Goal: Task Accomplishment & Management: Use online tool/utility

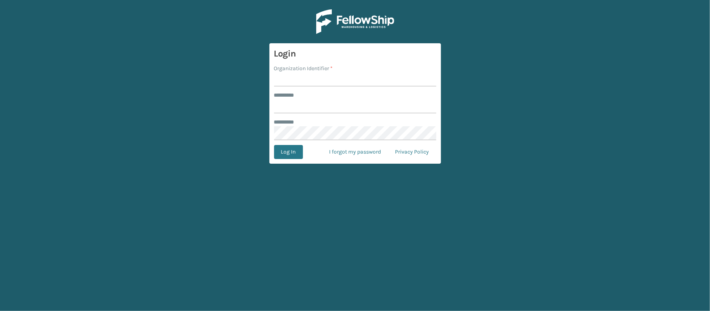
click at [292, 81] on input "Organization Identifier *" at bounding box center [355, 79] width 162 height 14
type input "[PERSON_NAME]"
click at [318, 108] on input "******** *" at bounding box center [355, 106] width 162 height 14
type input "******"
click at [281, 147] on button "Log In" at bounding box center [288, 152] width 29 height 14
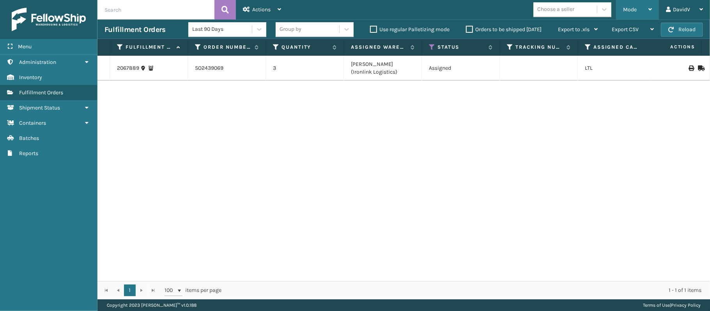
click at [647, 13] on div "Mode" at bounding box center [637, 9] width 29 height 19
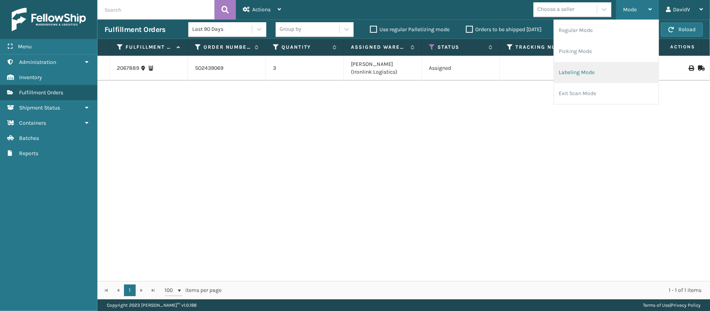
click at [597, 71] on li "Labeling Mode" at bounding box center [606, 72] width 104 height 21
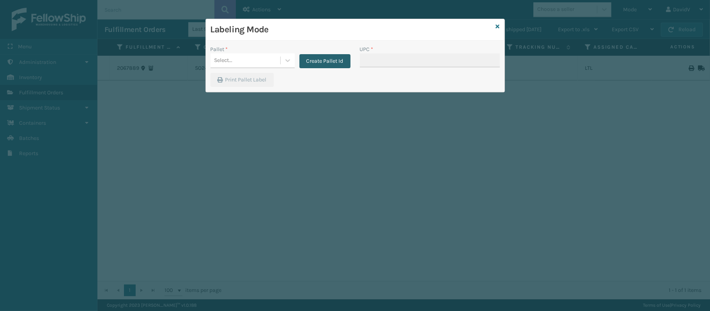
click at [317, 60] on button "Create Pallet Id" at bounding box center [324, 61] width 51 height 14
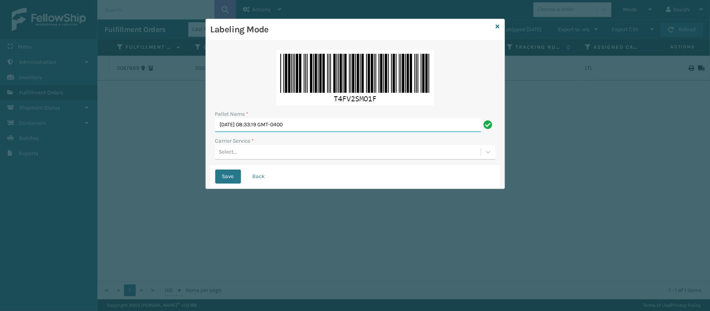
drag, startPoint x: 312, startPoint y: 122, endPoint x: 171, endPoint y: 116, distance: 141.6
click at [171, 116] on div "Labeling Mode Pallet Name * [DATE] 08:33:19 GMT-0400 Carrier Service * Select..…" at bounding box center [355, 155] width 710 height 311
type input "LPN 483205 TRUCK # 1"
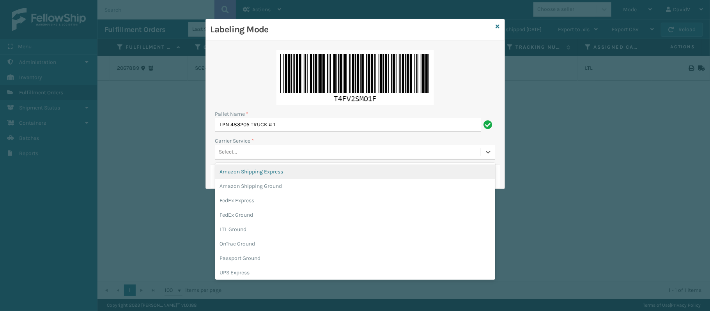
click at [240, 153] on div "Select..." at bounding box center [347, 152] width 265 height 13
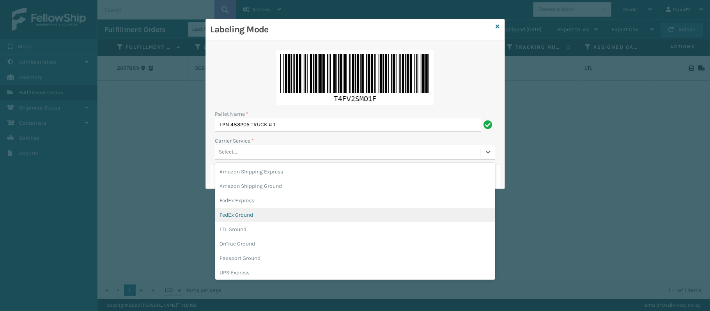
click at [248, 214] on div "FedEx Ground" at bounding box center [355, 215] width 280 height 14
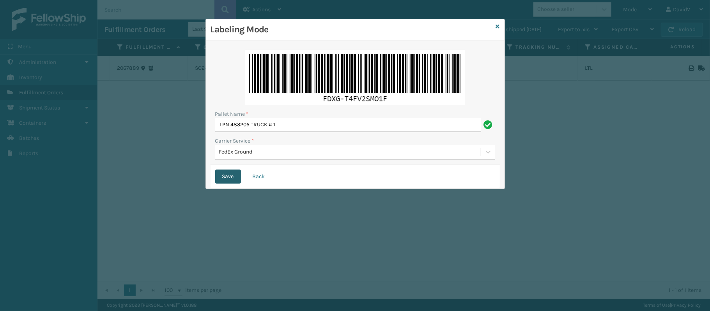
click at [230, 180] on button "Save" at bounding box center [228, 177] width 26 height 14
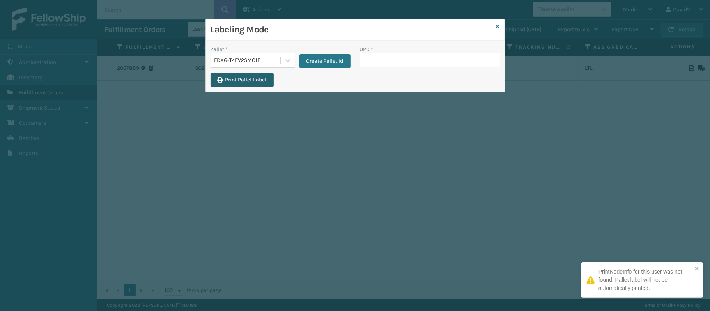
click at [255, 82] on button "Print Pallet Label" at bounding box center [241, 80] width 63 height 14
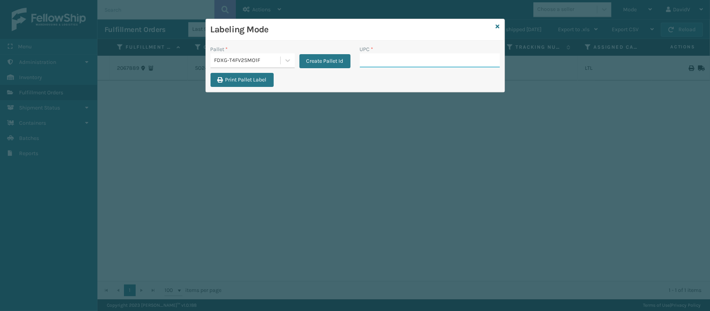
click at [434, 65] on input "UPC *" at bounding box center [430, 60] width 140 height 14
click at [330, 63] on button "Create Pallet Id" at bounding box center [324, 61] width 51 height 14
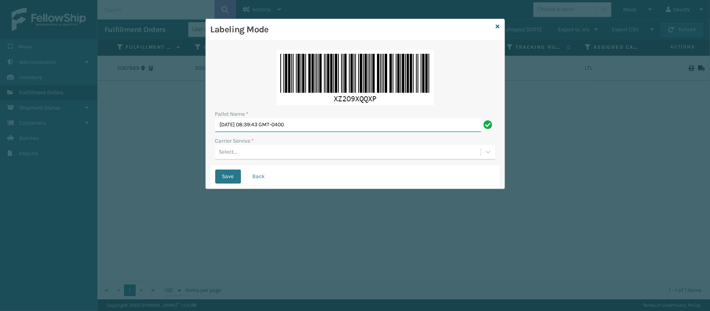
drag, startPoint x: 324, startPoint y: 125, endPoint x: 167, endPoint y: 78, distance: 164.0
click at [167, 78] on div "Labeling Mode Pallet Name * [DATE] 08:39:43 GMT-0400 Carrier Service * Select..…" at bounding box center [355, 155] width 710 height 311
type input "LPN 483206 TRUCK # 1"
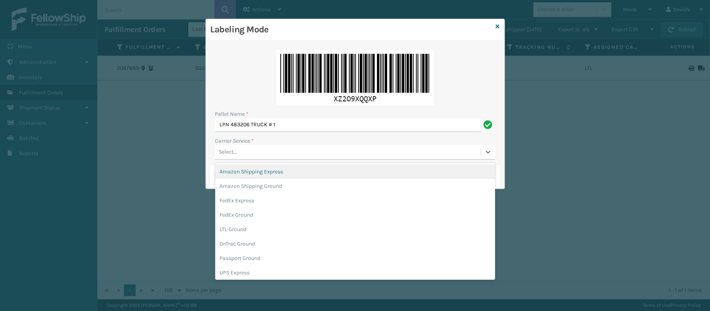
click at [245, 152] on div "Select..." at bounding box center [347, 152] width 265 height 13
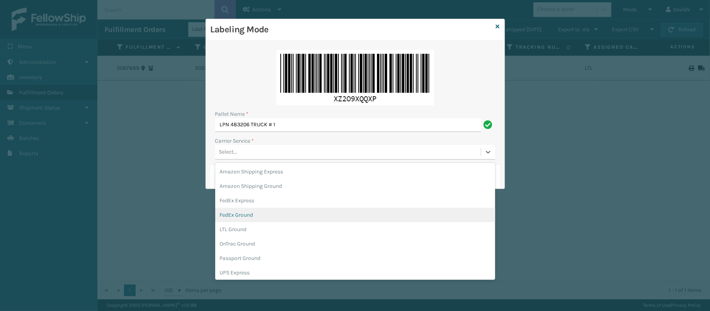
click at [252, 214] on div "FedEx Ground" at bounding box center [355, 215] width 280 height 14
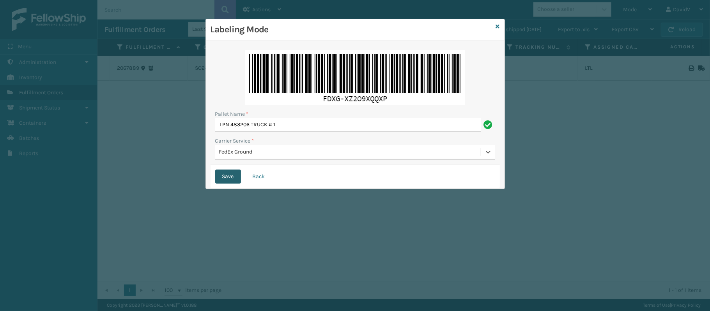
click at [233, 176] on button "Save" at bounding box center [228, 177] width 26 height 14
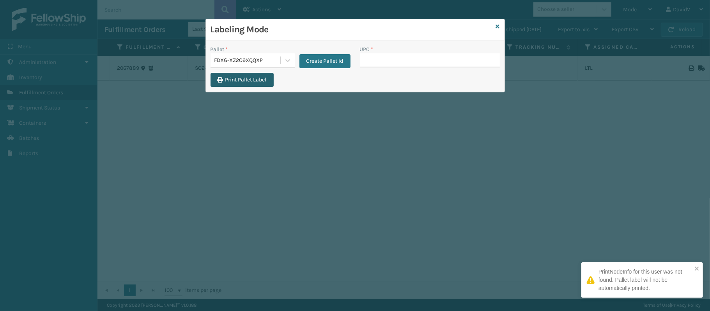
click at [250, 86] on button "Print Pallet Label" at bounding box center [241, 80] width 63 height 14
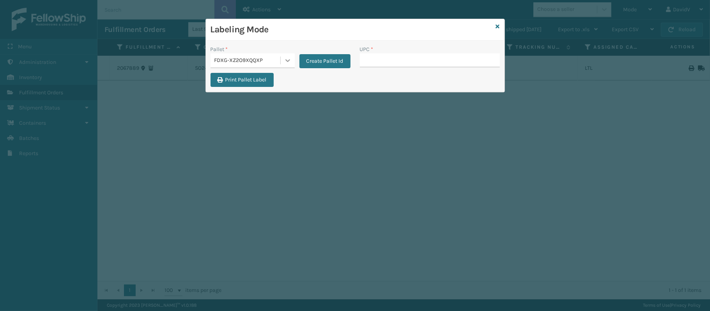
click at [285, 63] on icon at bounding box center [288, 61] width 8 height 8
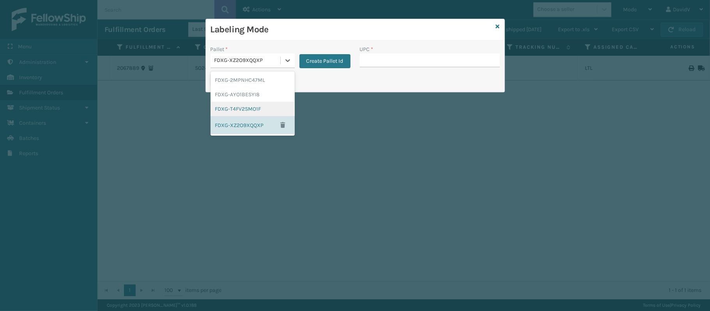
click at [268, 111] on div "FDXG-T4FV2SMO1F" at bounding box center [252, 109] width 84 height 14
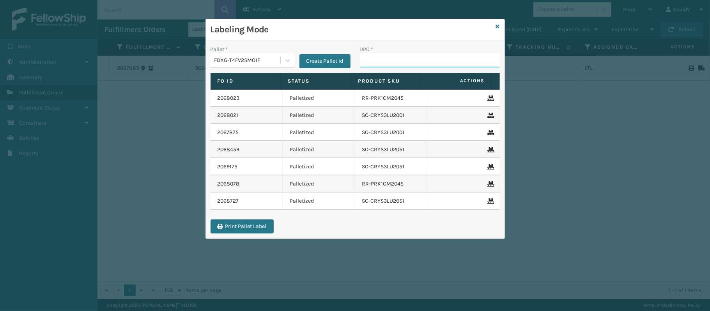
click at [382, 62] on input "UPC *" at bounding box center [430, 60] width 140 height 14
click at [395, 60] on input "UPC *" at bounding box center [430, 60] width 140 height 14
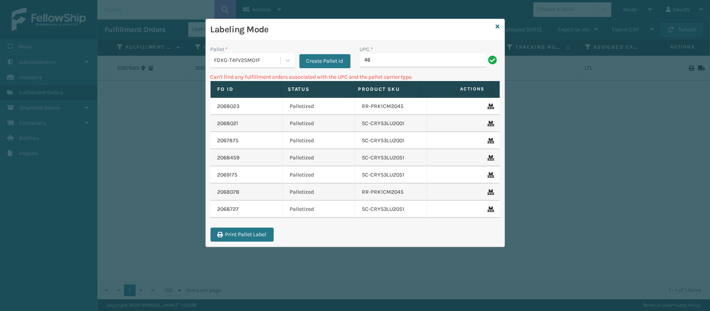
type input "4"
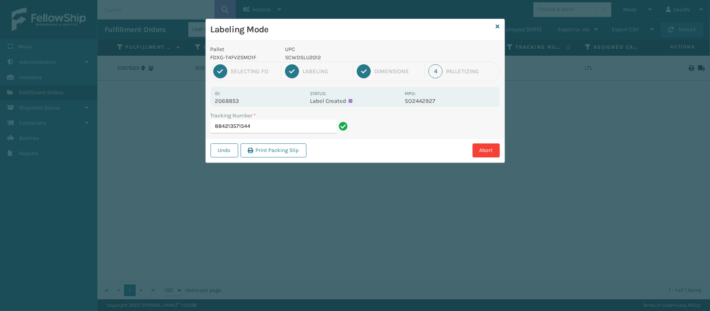
type input "884213571544"
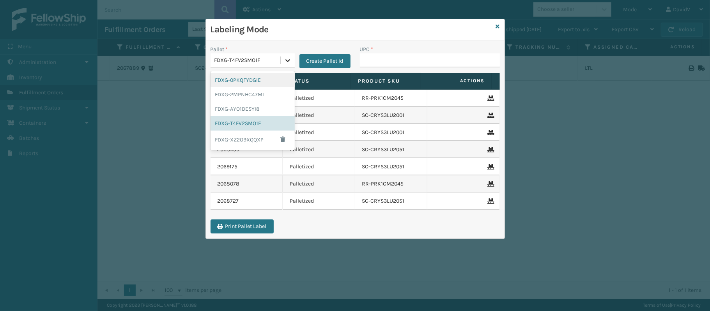
click at [284, 61] on icon at bounding box center [288, 61] width 8 height 8
click at [229, 141] on div "FDXG-XZ2O9XQQXP" at bounding box center [252, 140] width 84 height 18
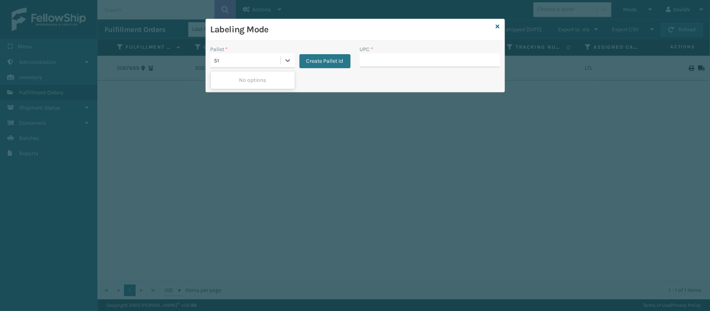
type input "5"
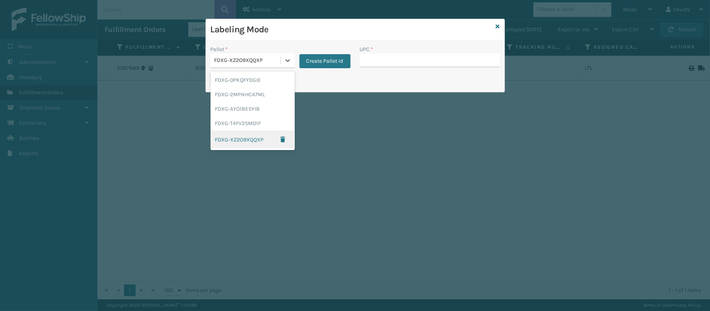
click at [247, 142] on div "FDXG-XZ2O9XQQXP" at bounding box center [252, 140] width 84 height 18
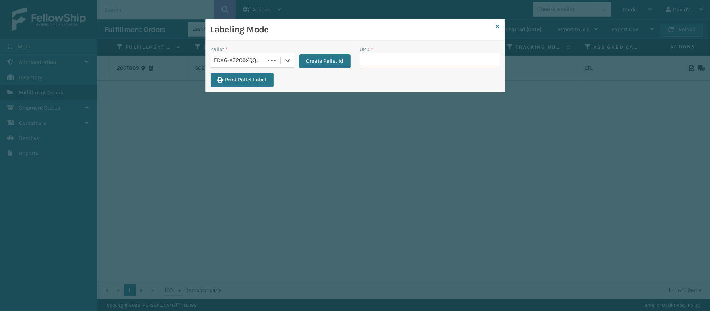
click at [362, 62] on input "UPC *" at bounding box center [430, 60] width 140 height 14
